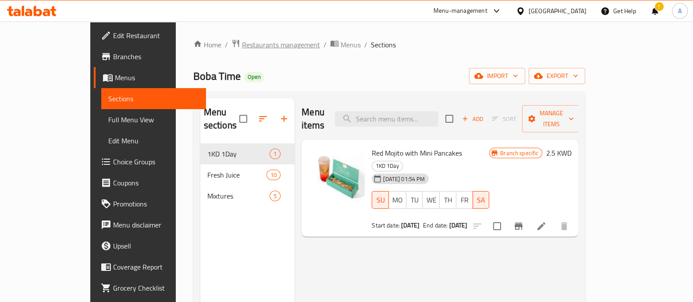
click at [242, 43] on span "Restaurants management" at bounding box center [281, 44] width 78 height 11
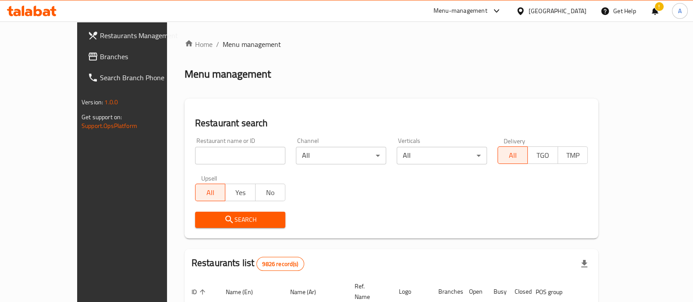
click at [195, 155] on input "search" at bounding box center [240, 156] width 90 height 18
type input "bbq bu"
click at [224, 217] on icon "submit" at bounding box center [229, 219] width 11 height 11
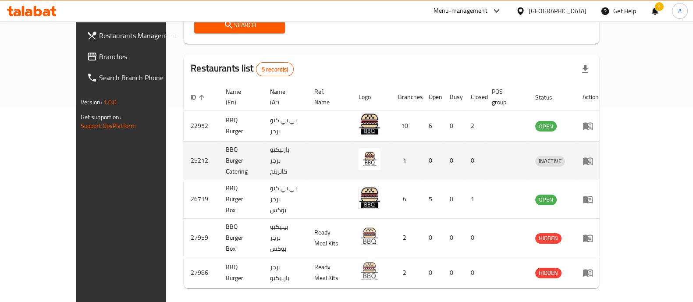
scroll to position [196, 0]
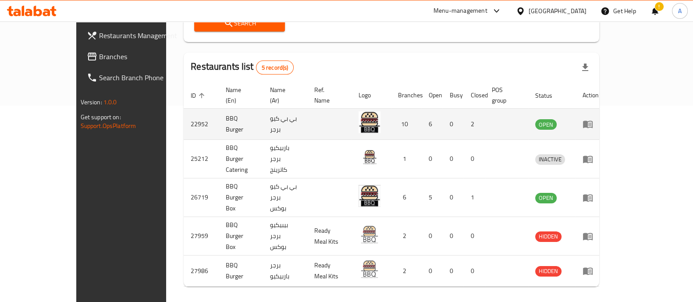
click at [593, 119] on icon "enhanced table" at bounding box center [588, 124] width 11 height 11
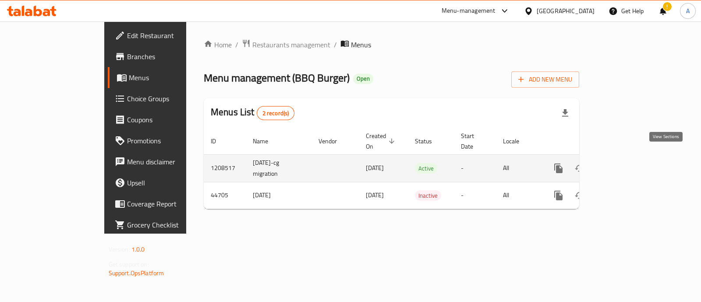
click at [626, 164] on icon "enhanced table" at bounding box center [622, 168] width 8 height 8
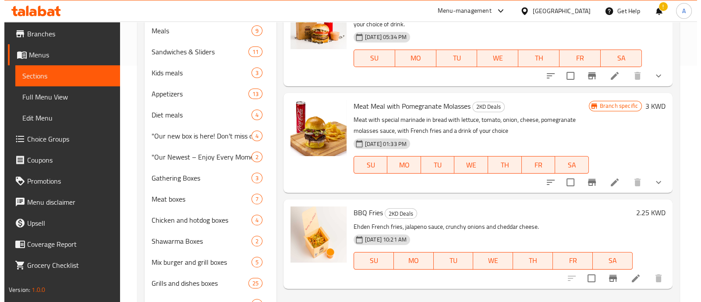
scroll to position [219, 0]
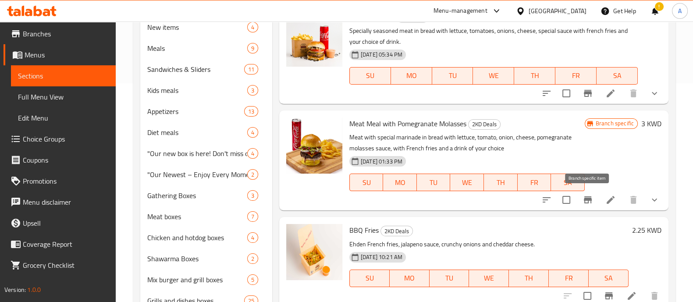
click at [592, 201] on icon "Branch-specific-item" at bounding box center [588, 200] width 11 height 11
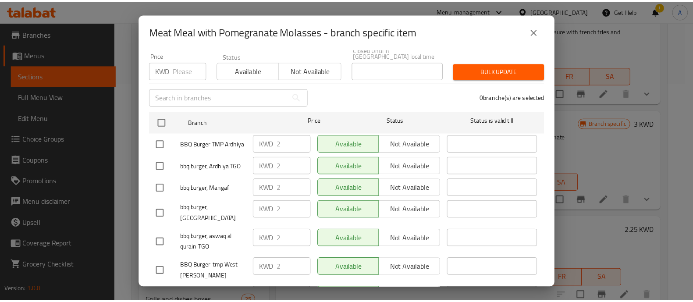
scroll to position [0, 0]
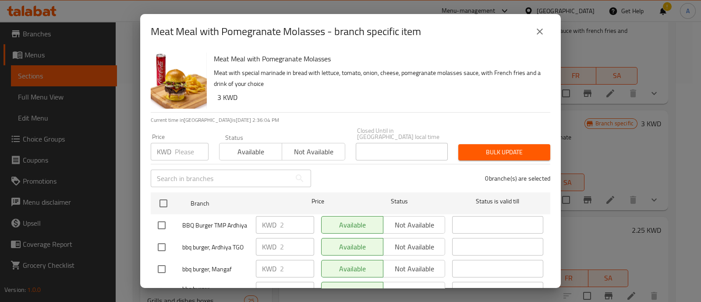
click at [541, 33] on icon "close" at bounding box center [540, 31] width 11 height 11
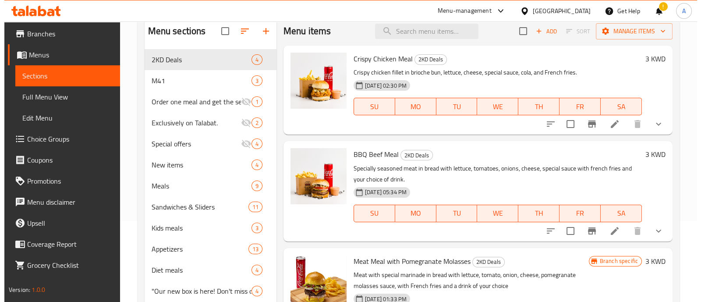
scroll to position [164, 0]
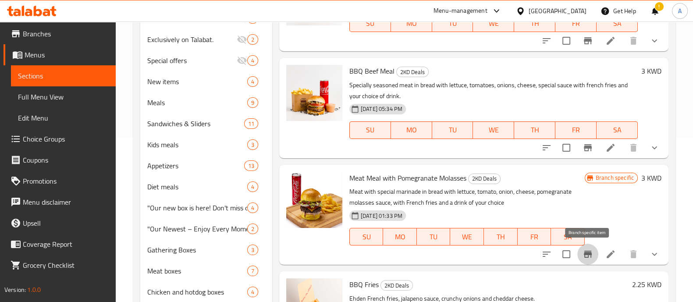
click at [589, 251] on icon "Branch-specific-item" at bounding box center [588, 254] width 11 height 11
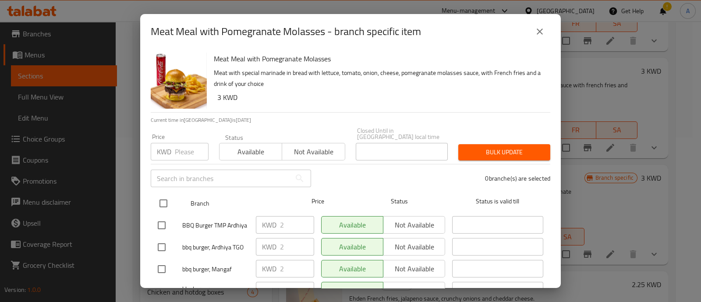
click at [166, 194] on input "checkbox" at bounding box center [163, 203] width 18 height 18
checkbox input "true"
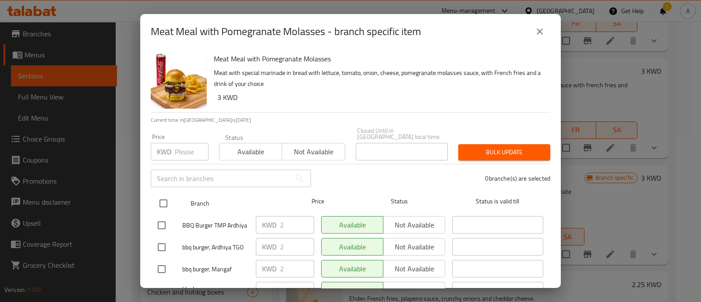
checkbox input "true"
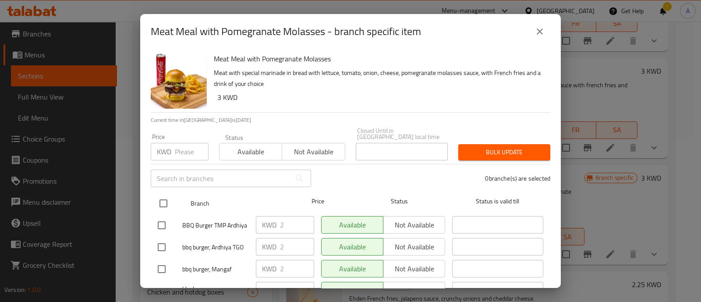
checkbox input "true"
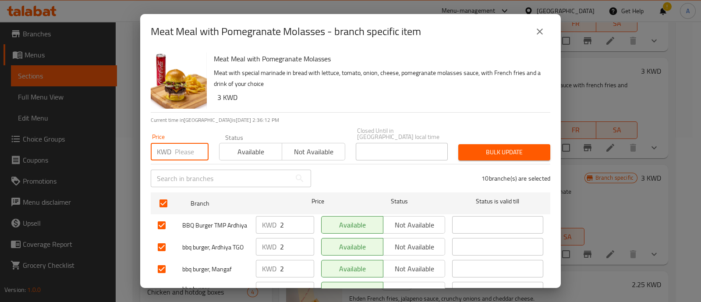
click at [186, 143] on input "number" at bounding box center [192, 152] width 34 height 18
type input "2"
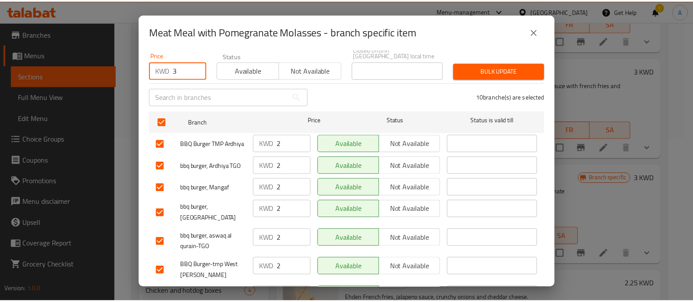
scroll to position [0, 0]
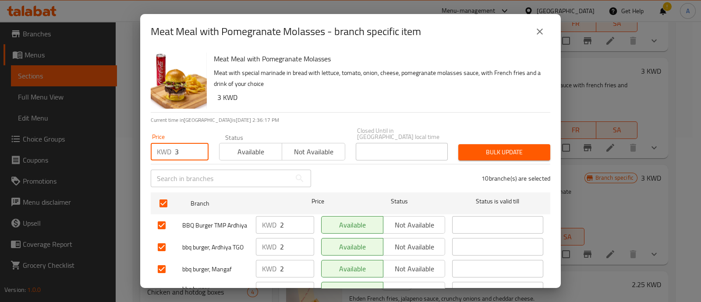
type input "3"
click at [250, 152] on span "Available" at bounding box center [251, 152] width 56 height 13
click at [480, 147] on span "Bulk update" at bounding box center [505, 152] width 78 height 11
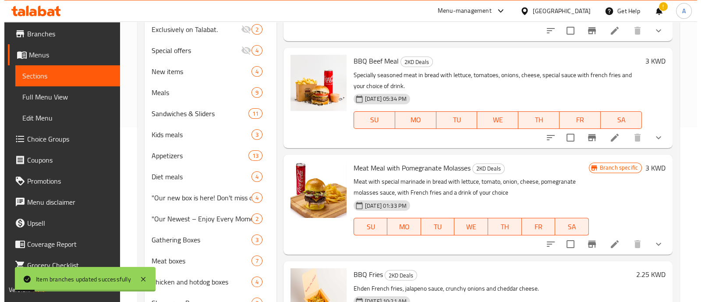
scroll to position [164, 0]
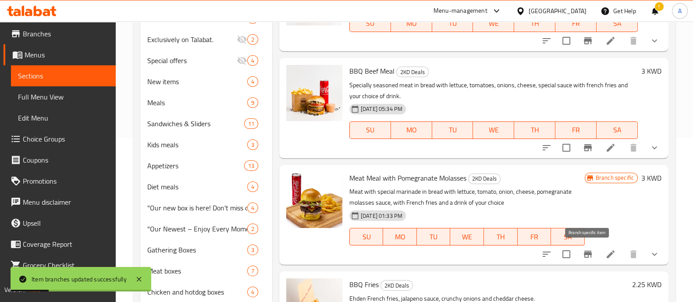
click at [593, 253] on button "Branch-specific-item" at bounding box center [587, 254] width 21 height 21
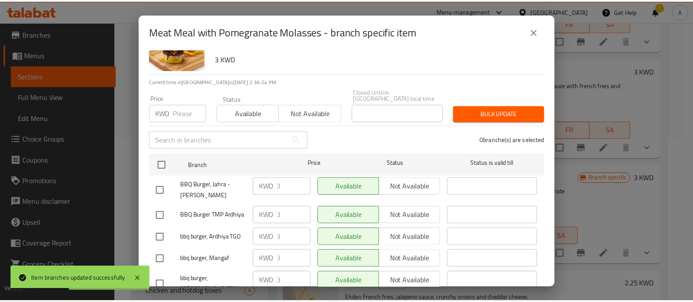
scroll to position [0, 0]
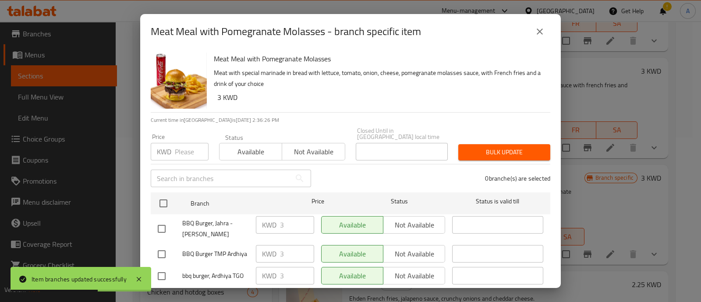
drag, startPoint x: 162, startPoint y: 198, endPoint x: 177, endPoint y: 166, distance: 34.7
click at [166, 196] on input "checkbox" at bounding box center [163, 203] width 18 height 18
checkbox input "true"
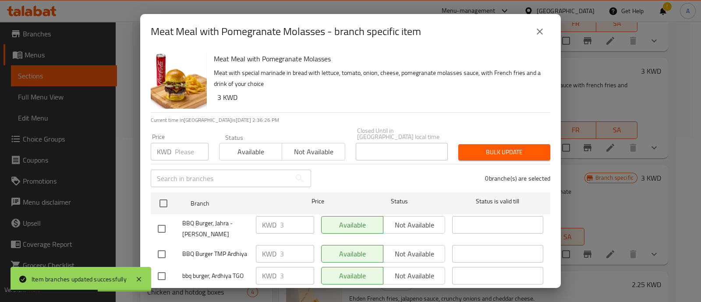
checkbox input "true"
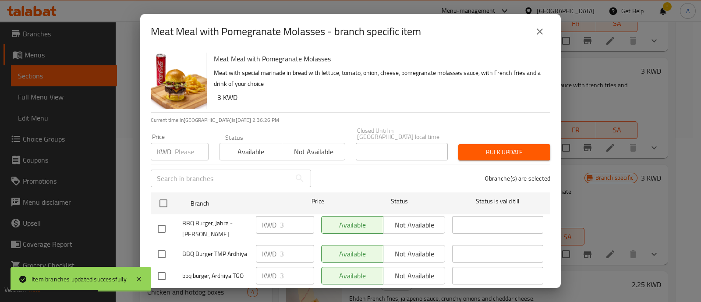
checkbox input "true"
click at [178, 146] on input "number" at bounding box center [192, 152] width 34 height 18
type input "0"
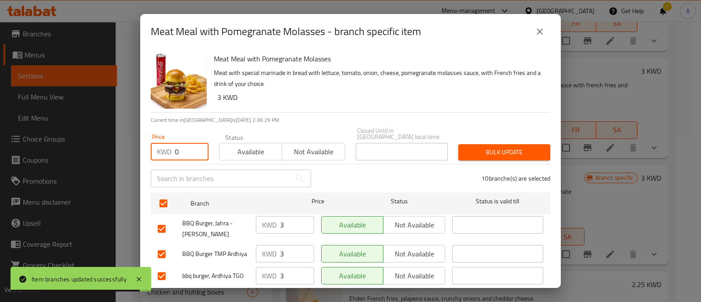
drag, startPoint x: 182, startPoint y: 143, endPoint x: 170, endPoint y: 143, distance: 12.3
click at [170, 143] on div "KWD 0 Price" at bounding box center [180, 152] width 58 height 18
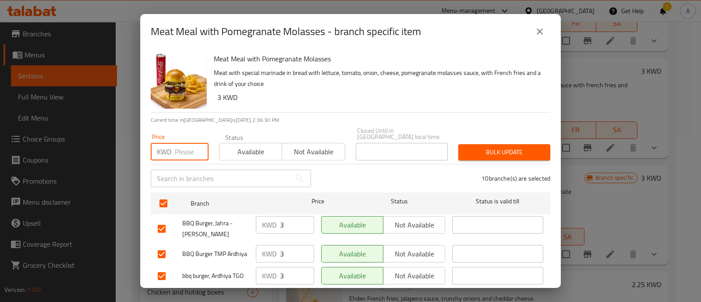
click at [494, 149] on span "Bulk update" at bounding box center [505, 152] width 78 height 11
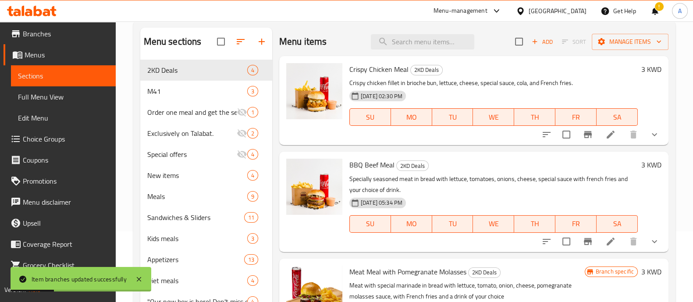
scroll to position [54, 0]
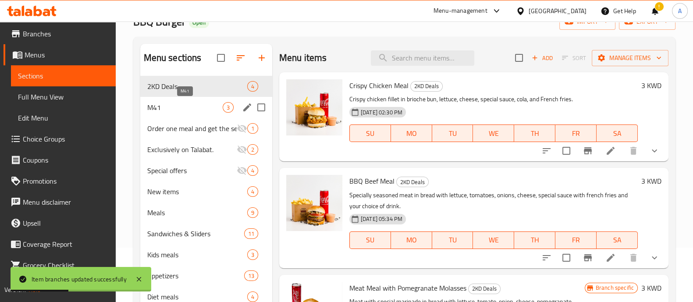
click at [171, 103] on span "M41" at bounding box center [184, 107] width 75 height 11
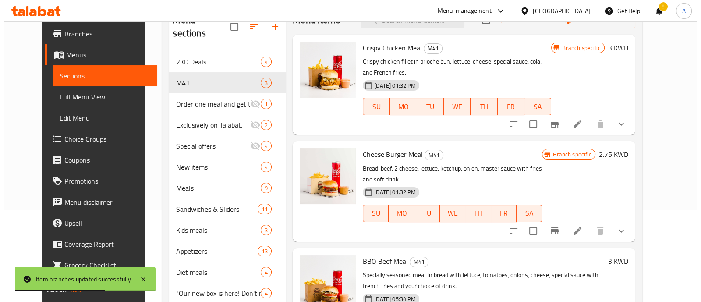
scroll to position [109, 0]
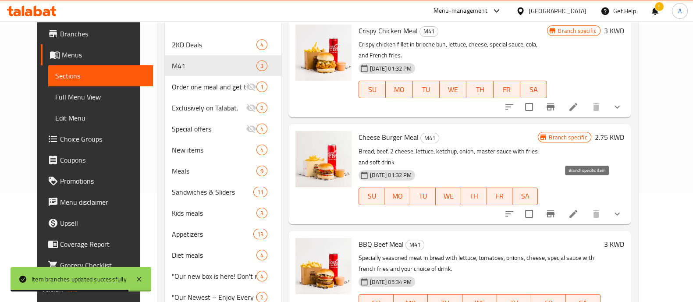
click at [554, 210] on icon "Branch-specific-item" at bounding box center [551, 213] width 8 height 7
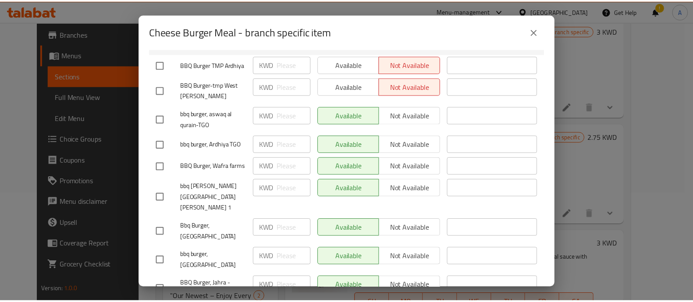
scroll to position [0, 0]
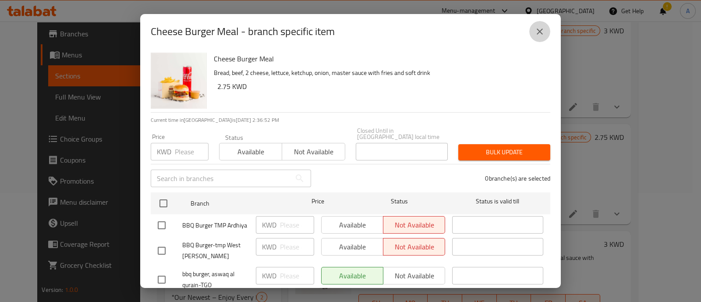
click at [544, 33] on icon "close" at bounding box center [540, 31] width 11 height 11
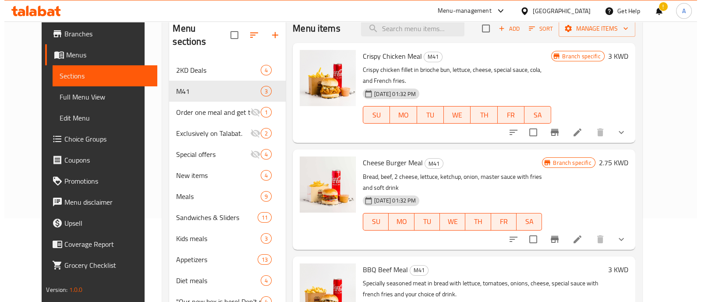
scroll to position [54, 0]
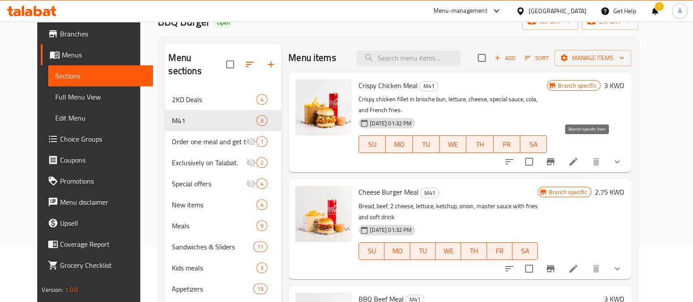
click at [556, 156] on icon "Branch-specific-item" at bounding box center [550, 161] width 11 height 11
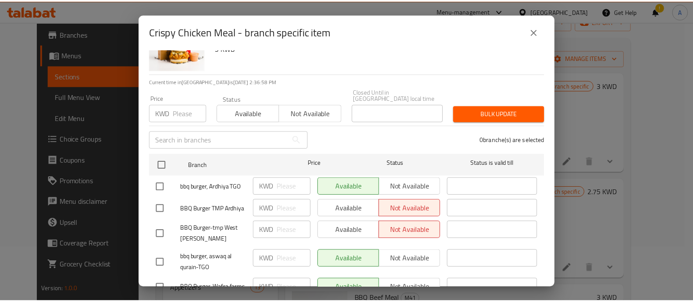
scroll to position [0, 0]
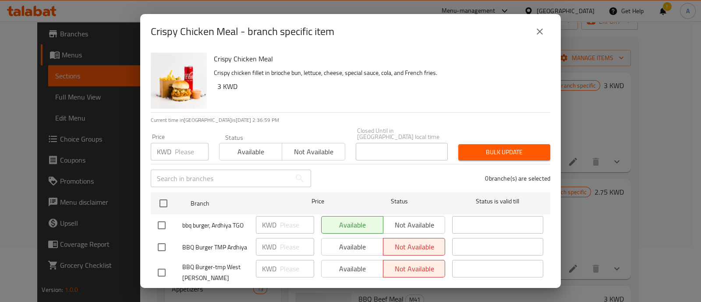
click at [540, 30] on icon "close" at bounding box center [540, 31] width 6 height 6
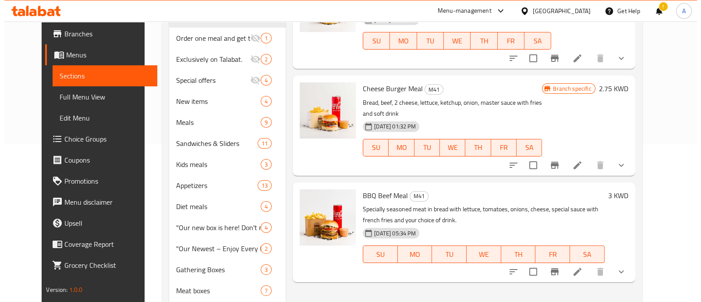
scroll to position [164, 0]
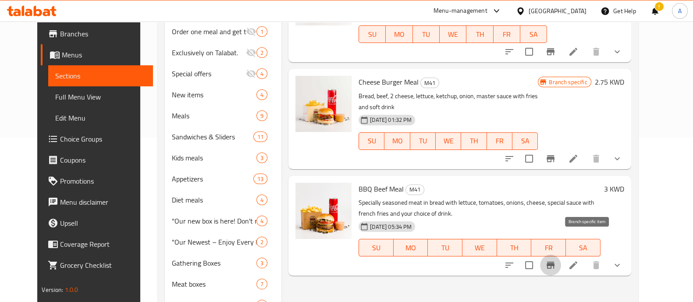
click at [554, 262] on icon "Branch-specific-item" at bounding box center [551, 265] width 8 height 7
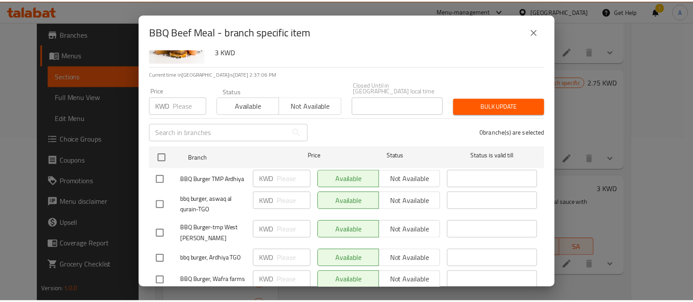
scroll to position [0, 0]
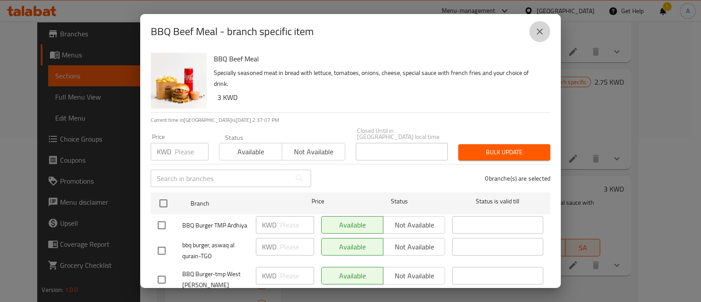
click at [540, 29] on icon "close" at bounding box center [540, 31] width 11 height 11
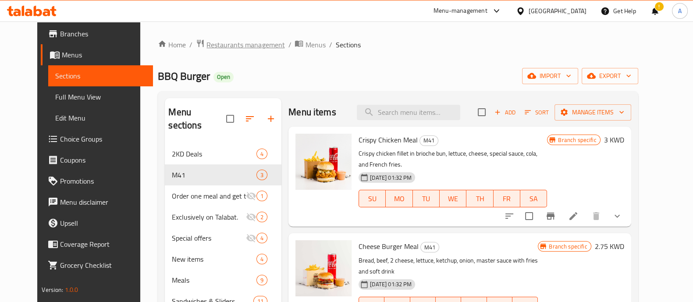
click at [208, 42] on span "Restaurants management" at bounding box center [245, 44] width 78 height 11
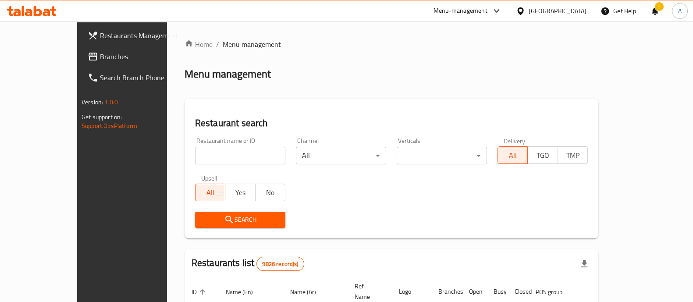
click at [198, 153] on input "search" at bounding box center [240, 156] width 90 height 18
type input "lacopa"
click at [208, 217] on span "Search" at bounding box center [240, 219] width 76 height 11
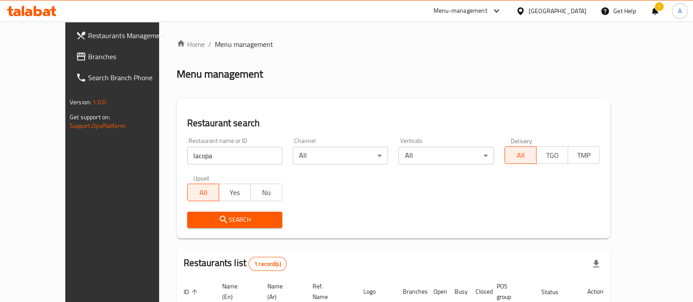
scroll to position [71, 0]
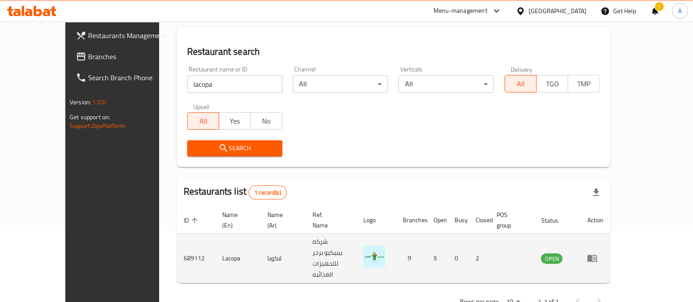
click at [597, 255] on icon "enhanced table" at bounding box center [592, 258] width 10 height 7
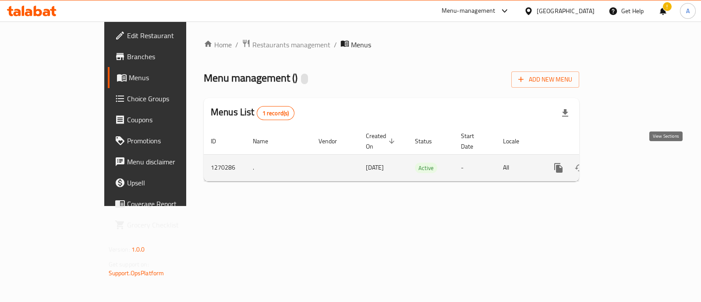
click at [633, 161] on link "enhanced table" at bounding box center [621, 167] width 21 height 21
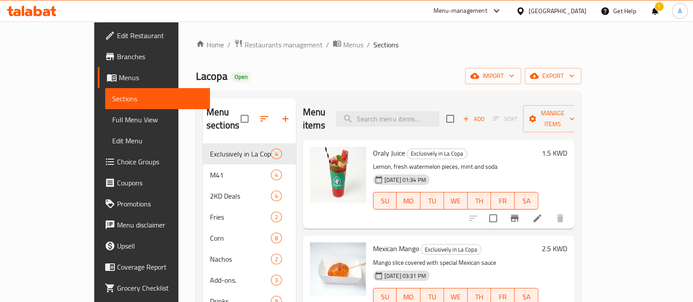
click at [119, 79] on span "Menus" at bounding box center [161, 77] width 84 height 11
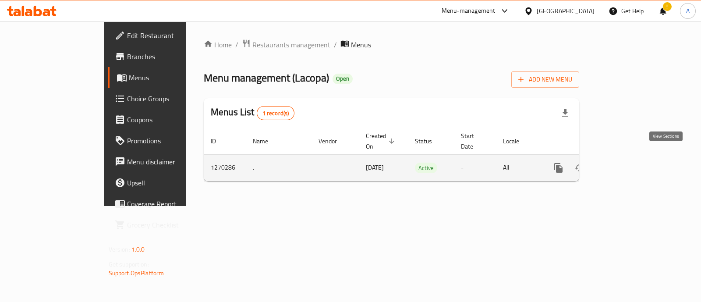
click at [627, 163] on icon "enhanced table" at bounding box center [622, 168] width 11 height 11
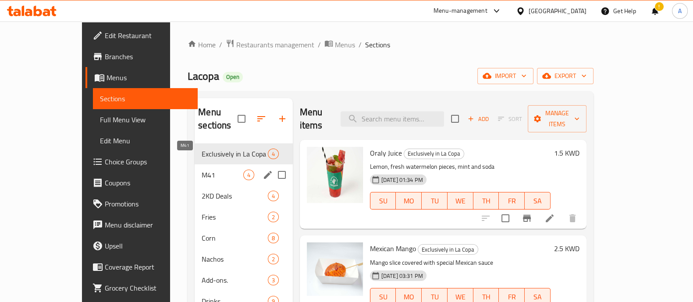
click at [215, 170] on span "M41" at bounding box center [222, 175] width 41 height 11
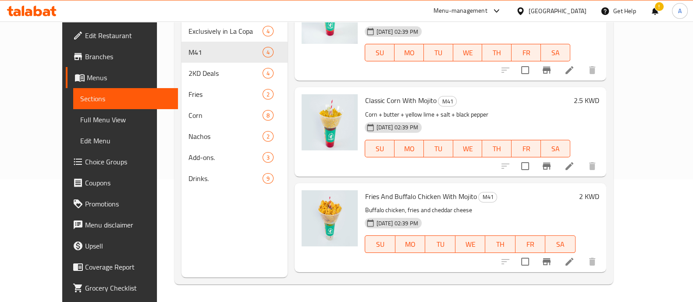
scroll to position [59, 0]
